Goal: Check status: Check status

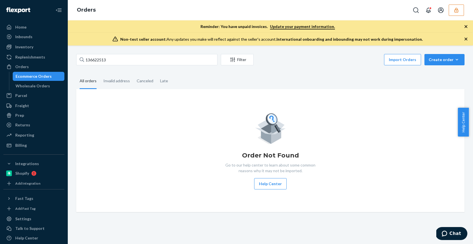
click at [460, 10] on button "button" at bounding box center [456, 10] width 15 height 11
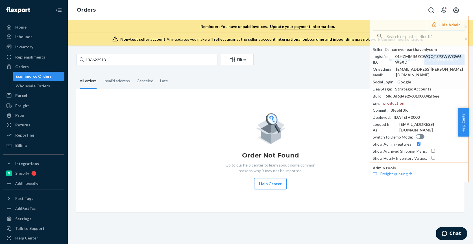
drag, startPoint x: 263, startPoint y: 11, endPoint x: 162, endPoint y: 22, distance: 102.1
click at [241, 10] on div "Orders Hide Admin Seller ID : coreyehearthavenlycom Logistics ID : 01HZMMB6ZCWQ…" at bounding box center [271, 10] width 406 height 20
click at [30, 35] on div "Inbounds" at bounding box center [23, 37] width 17 height 6
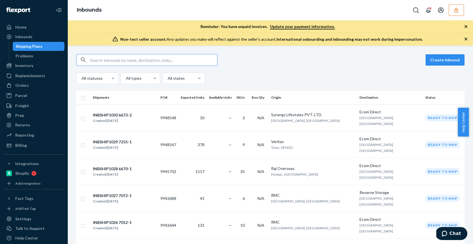
click at [120, 61] on input "text" at bounding box center [153, 59] width 127 height 11
type input "9919776"
click at [128, 62] on input "text" at bounding box center [153, 59] width 127 height 11
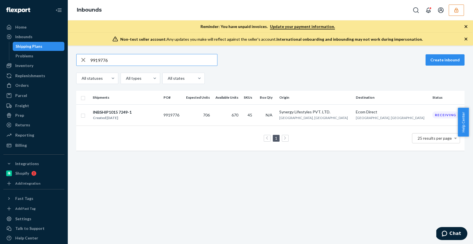
click at [114, 60] on input "9919776" at bounding box center [153, 59] width 127 height 11
click at [114, 59] on input "9919776" at bounding box center [153, 59] width 127 height 11
click at [115, 60] on input "9919776" at bounding box center [153, 59] width 127 height 11
paste input "808039"
click at [144, 60] on input "9808039" at bounding box center [153, 59] width 127 height 11
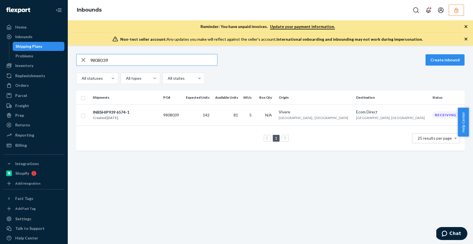
type input "9808039"
click at [115, 57] on input "9808039" at bounding box center [153, 59] width 127 height 11
drag, startPoint x: 115, startPoint y: 59, endPoint x: 64, endPoint y: 55, distance: 51.5
click at [66, 56] on div "Home Inbounds Shipping Plans Problems Inventory Products Branded Packaging Repl…" at bounding box center [236, 122] width 473 height 244
click at [21, 26] on div "Home" at bounding box center [20, 27] width 11 height 6
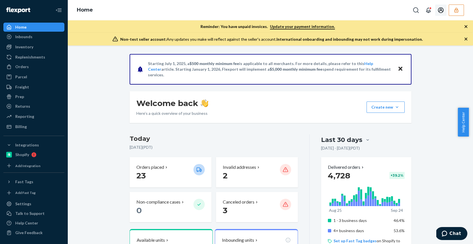
click at [458, 8] on icon "button" at bounding box center [457, 10] width 6 height 6
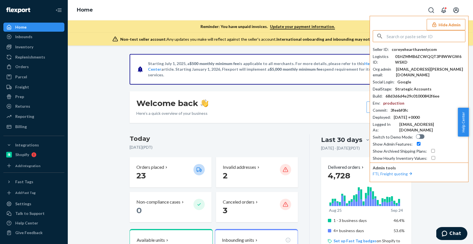
click at [393, 38] on input "text" at bounding box center [426, 36] width 79 height 11
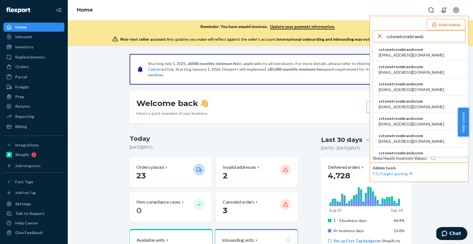
type input "cstonetrovebrands"
click at [421, 54] on span "[EMAIL_ADDRESS][DOMAIN_NAME]" at bounding box center [412, 55] width 66 height 6
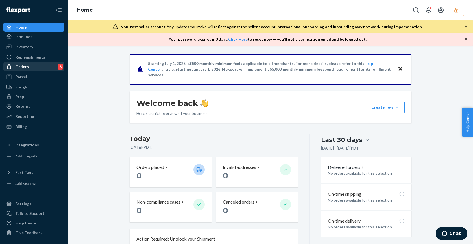
click at [42, 65] on div "Orders 6" at bounding box center [34, 67] width 60 height 8
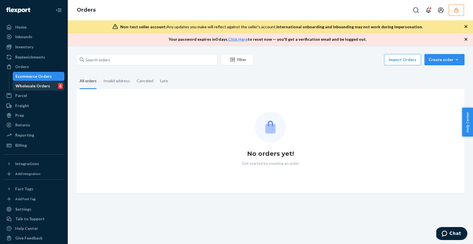
click at [43, 86] on div "Wholesale Orders" at bounding box center [33, 86] width 34 height 6
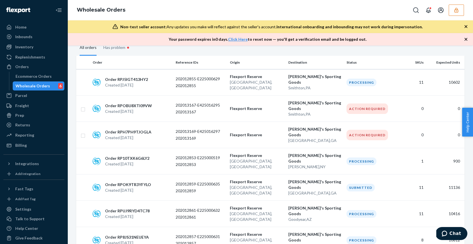
scroll to position [1, 0]
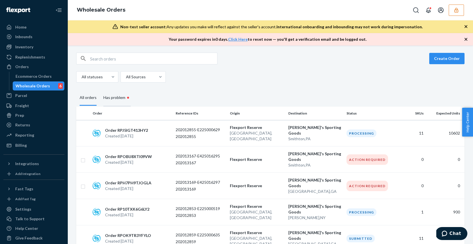
click at [123, 95] on div "Has problem •" at bounding box center [116, 97] width 27 height 17
click at [100, 89] on input "Has problem •" at bounding box center [100, 89] width 0 height 0
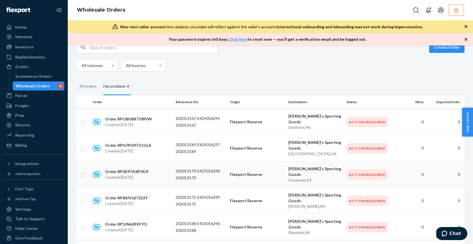
scroll to position [17, 0]
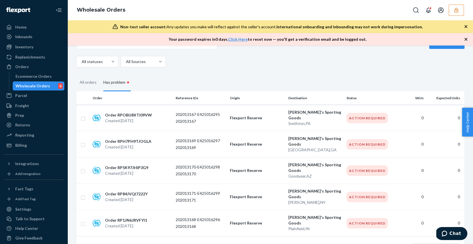
click at [289, 66] on div "All statuses All Sources" at bounding box center [268, 61] width 384 height 11
click at [459, 12] on icon "button" at bounding box center [457, 10] width 6 height 6
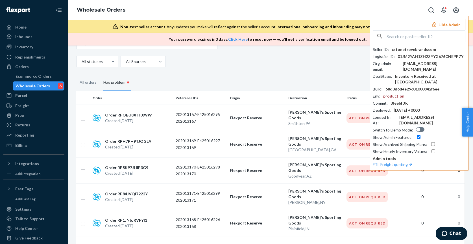
drag, startPoint x: 306, startPoint y: 73, endPoint x: 301, endPoint y: 73, distance: 5.1
click at [305, 73] on div "Create Order All statuses All Sources All orders Has problem • Order Reference …" at bounding box center [270, 149] width 397 height 224
click at [413, 40] on input "text" at bounding box center [426, 36] width 79 height 11
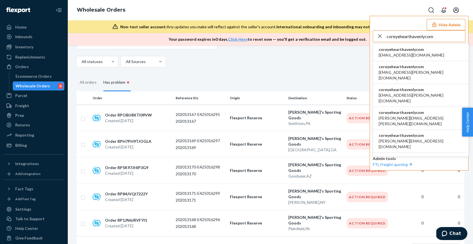
type input "coreyehearthavenlycom"
click at [406, 56] on span "acummings+cz@havenly.com" at bounding box center [412, 55] width 66 height 6
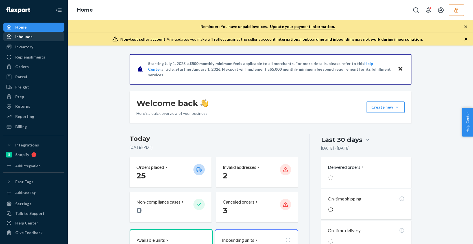
click at [36, 37] on div "Inbounds" at bounding box center [34, 37] width 60 height 8
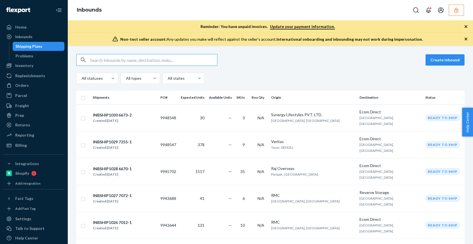
click at [101, 60] on input "text" at bounding box center [153, 59] width 127 height 11
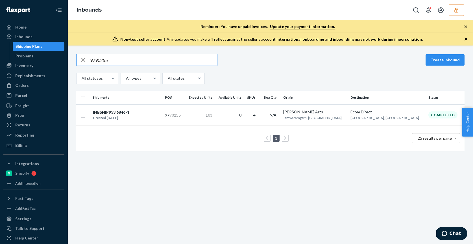
type input "9790255"
